Goal: Transaction & Acquisition: Purchase product/service

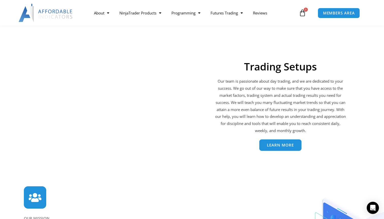
scroll to position [1058, 0]
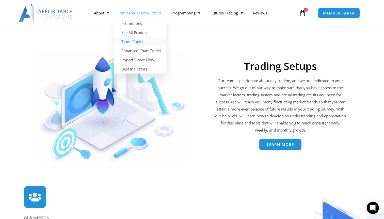
click at [140, 44] on link "Trade Copier" at bounding box center [140, 41] width 52 height 9
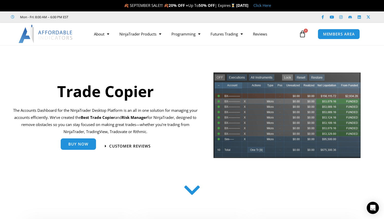
click at [93, 143] on link "Buy Now" at bounding box center [78, 144] width 35 height 11
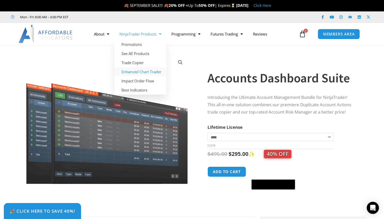
click at [146, 71] on link "Enhanced Chart Trader" at bounding box center [140, 71] width 52 height 9
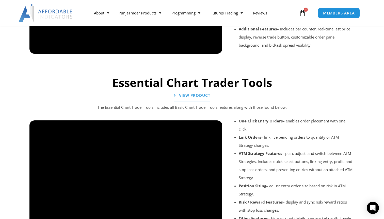
scroll to position [514, 0]
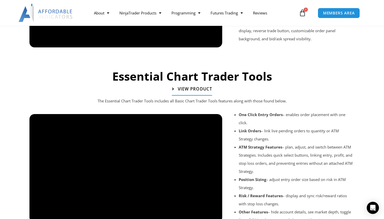
click at [185, 88] on span "View Product" at bounding box center [195, 89] width 34 height 4
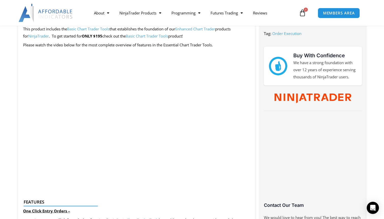
scroll to position [226, 0]
